Goal: Use online tool/utility: Utilize a website feature to perform a specific function

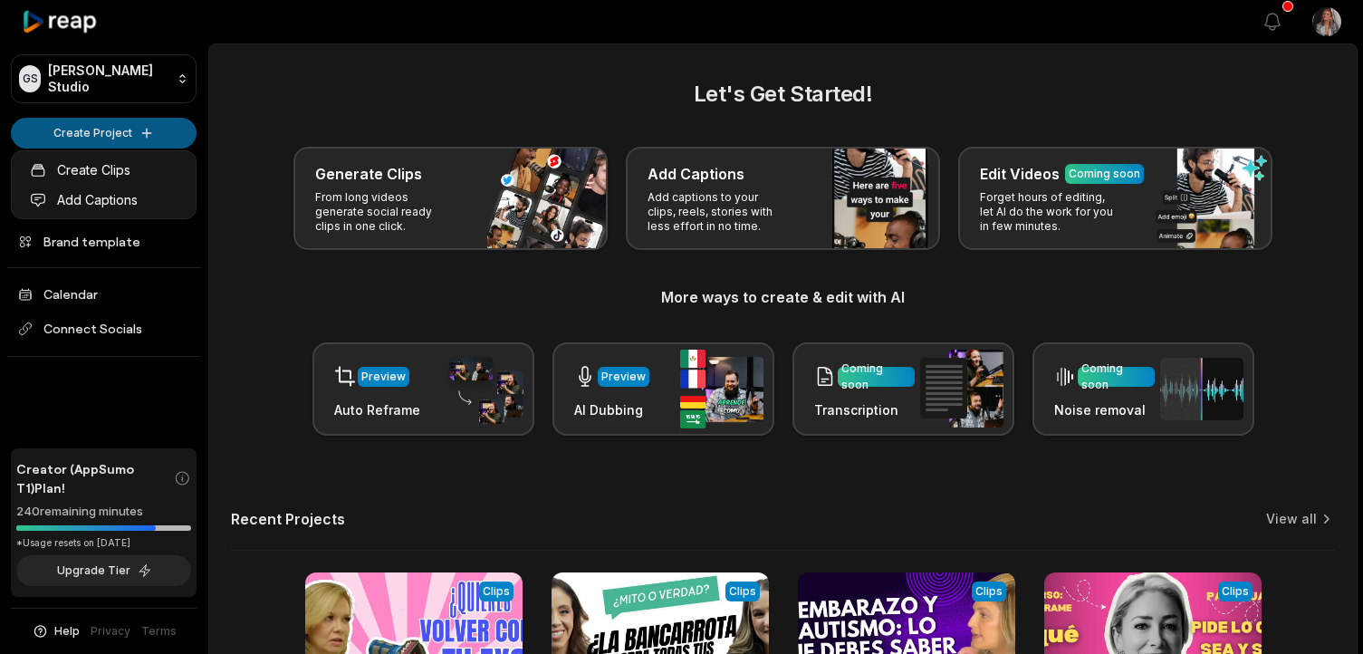
click at [122, 131] on html "GS [PERSON_NAME] Studio Create Project Home Projects Brand template Calendar Co…" at bounding box center [681, 327] width 1363 height 654
click at [99, 134] on html "GS [PERSON_NAME] Studio Create Project Home Projects Brand template Calendar Co…" at bounding box center [681, 327] width 1363 height 654
click at [97, 130] on html "GS [PERSON_NAME] Studio Create Project Home Projects Brand template Calendar Co…" at bounding box center [681, 327] width 1363 height 654
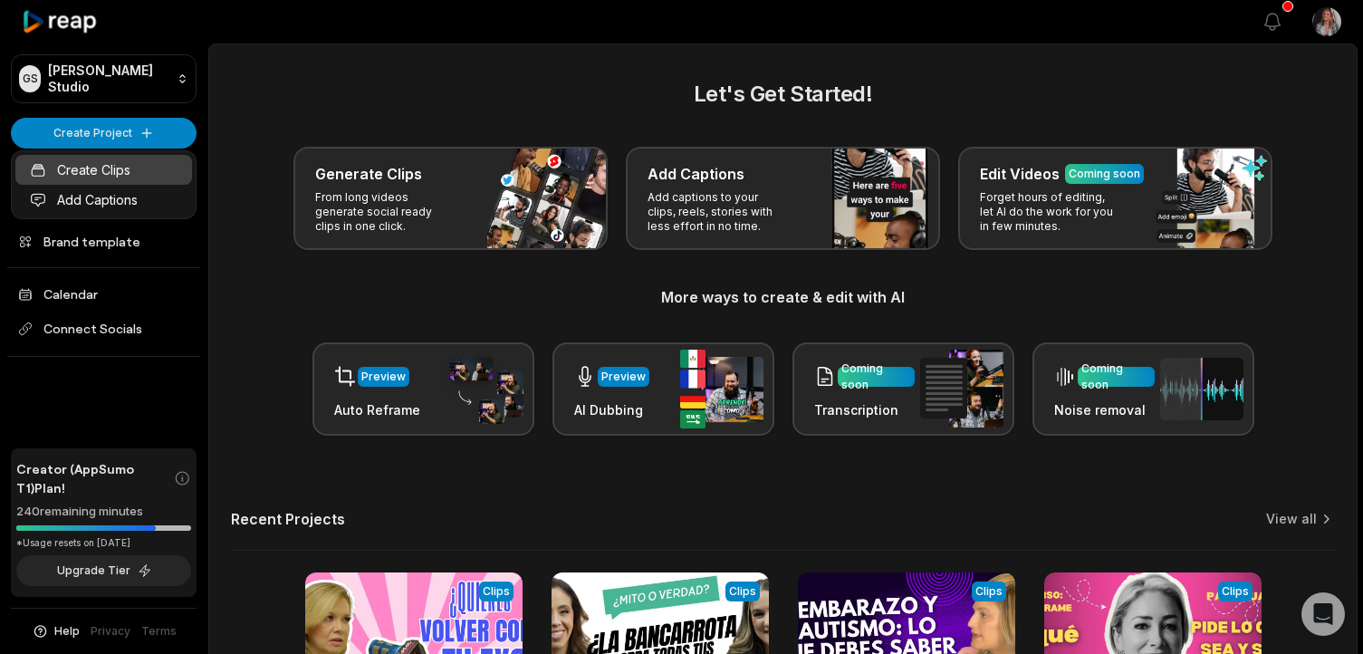
click at [94, 175] on link "Create Clips" at bounding box center [103, 170] width 177 height 30
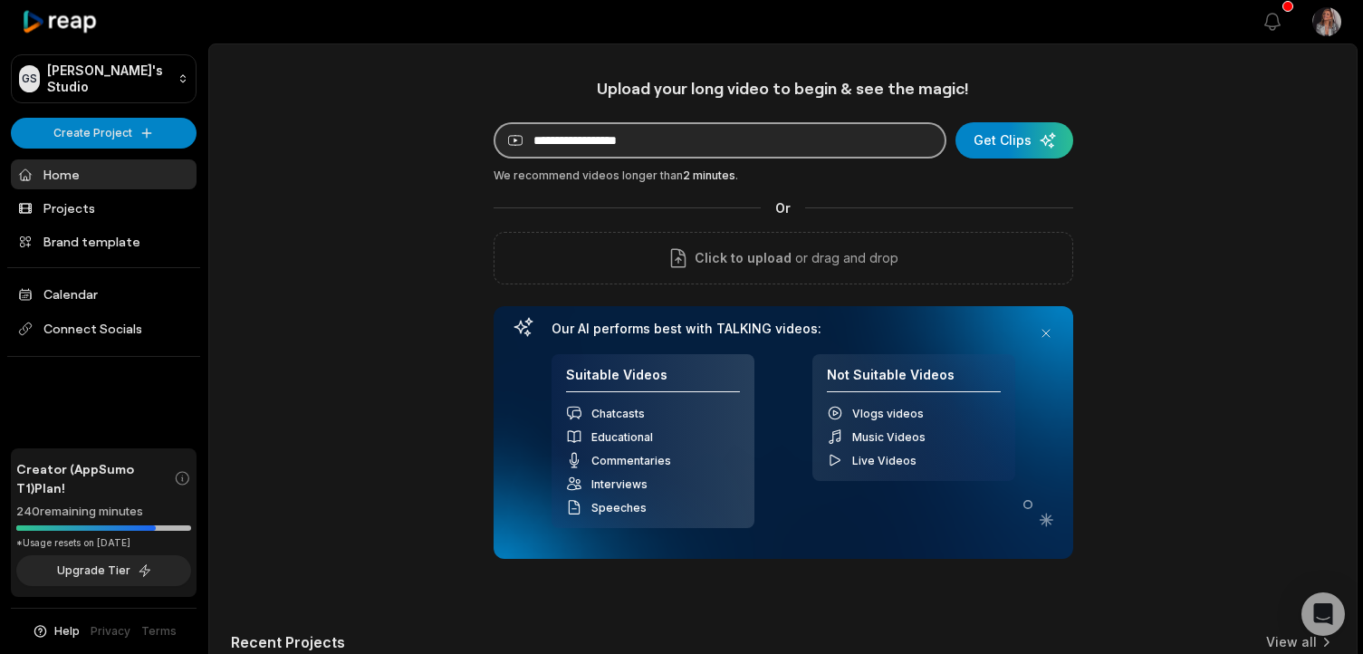
click at [675, 138] on input at bounding box center [720, 140] width 453 height 36
paste input "**********"
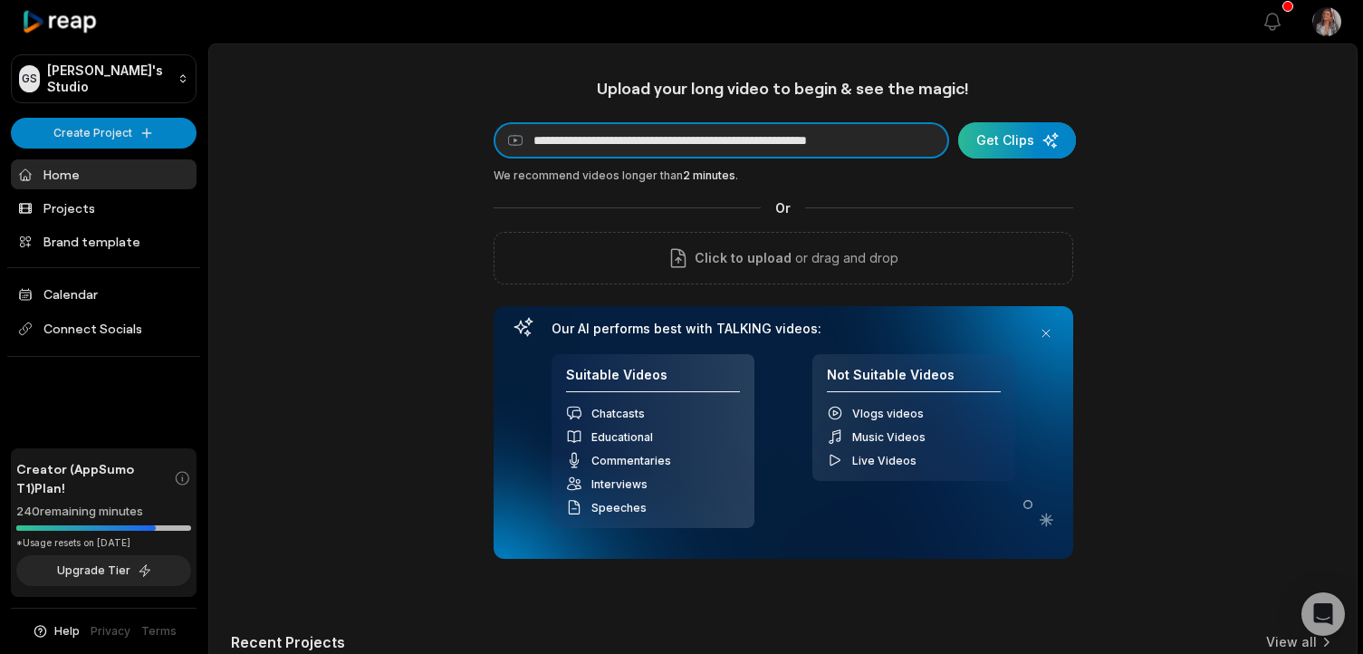
type input "**********"
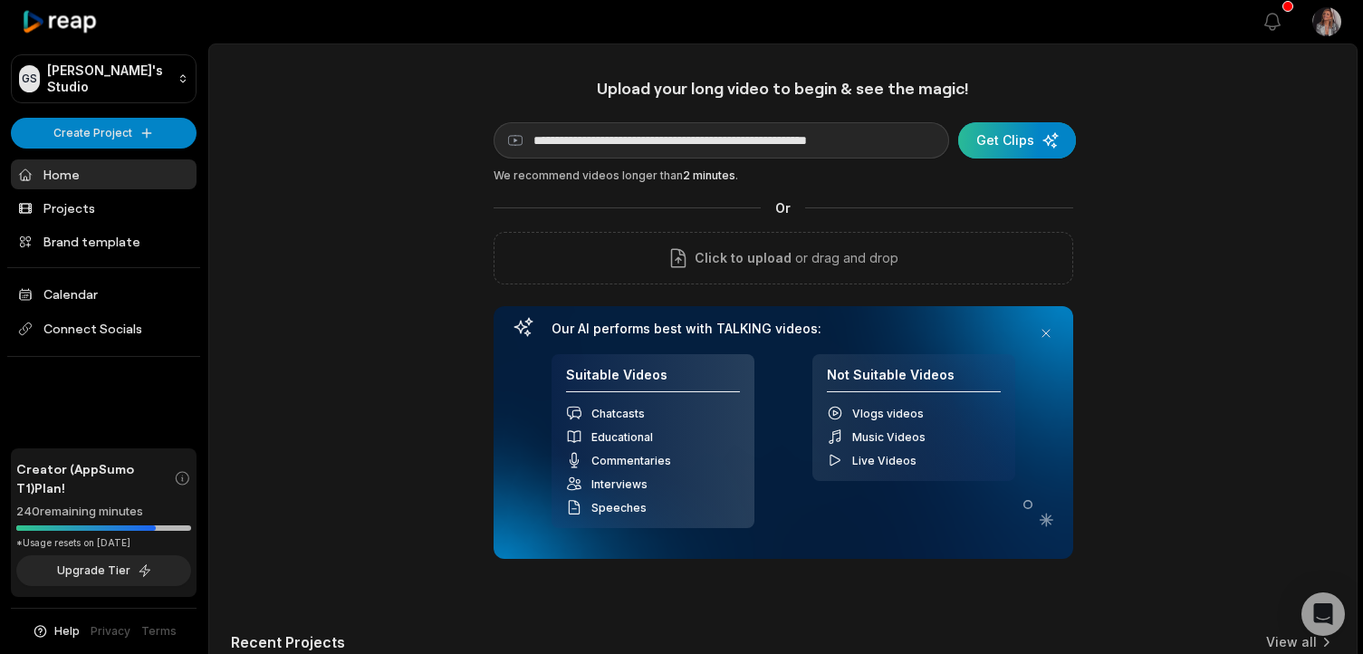
scroll to position [0, 0]
click at [1016, 145] on div "submit" at bounding box center [1017, 140] width 118 height 36
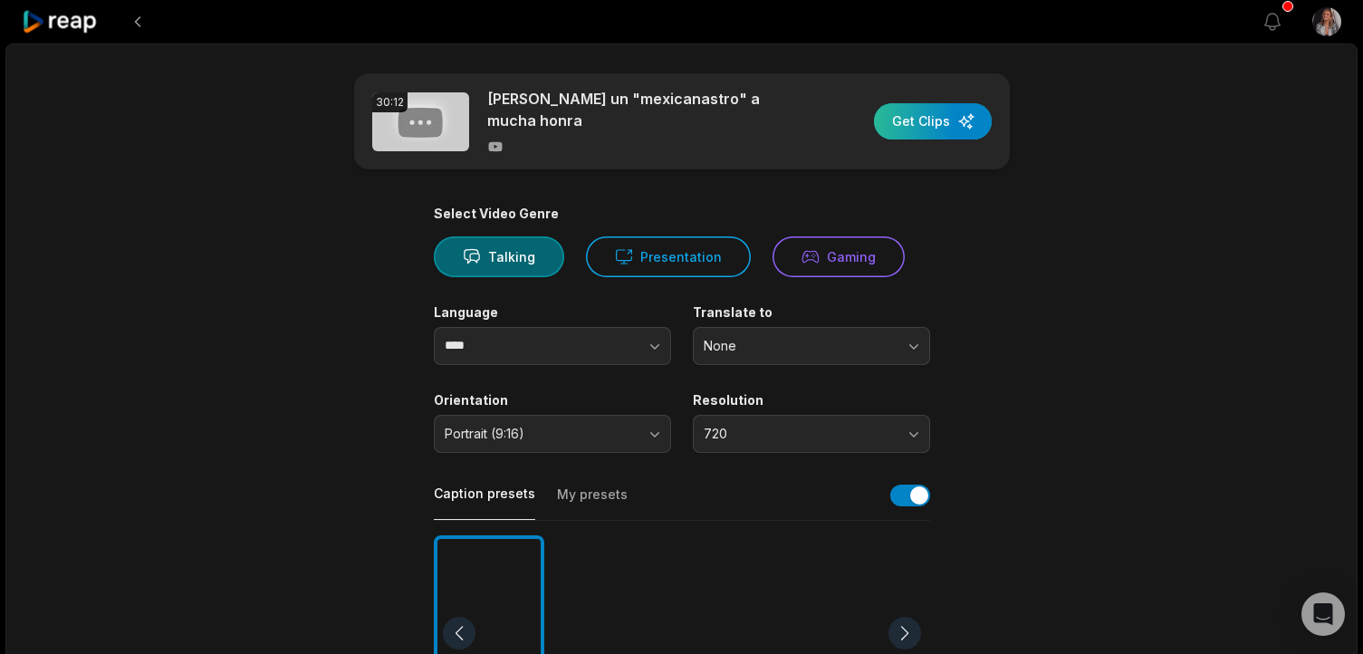
click at [933, 121] on div "button" at bounding box center [933, 121] width 118 height 36
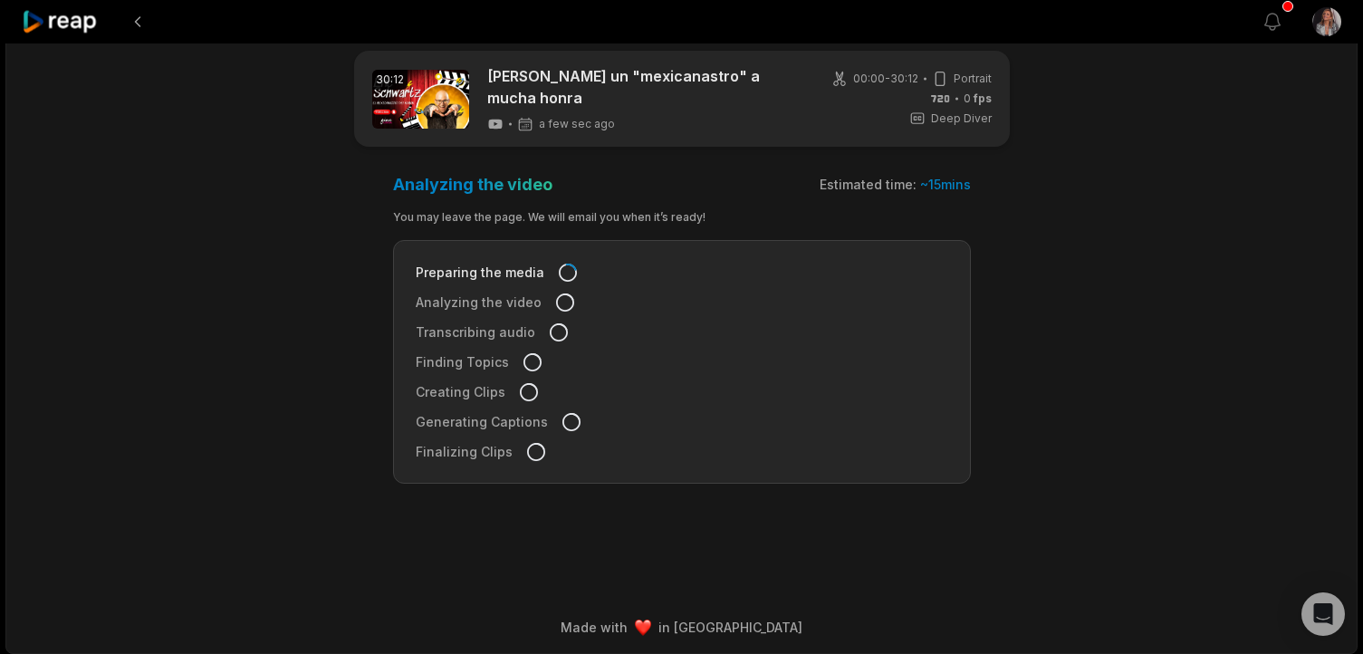
scroll to position [28, 0]
